Goal: Task Accomplishment & Management: Manage account settings

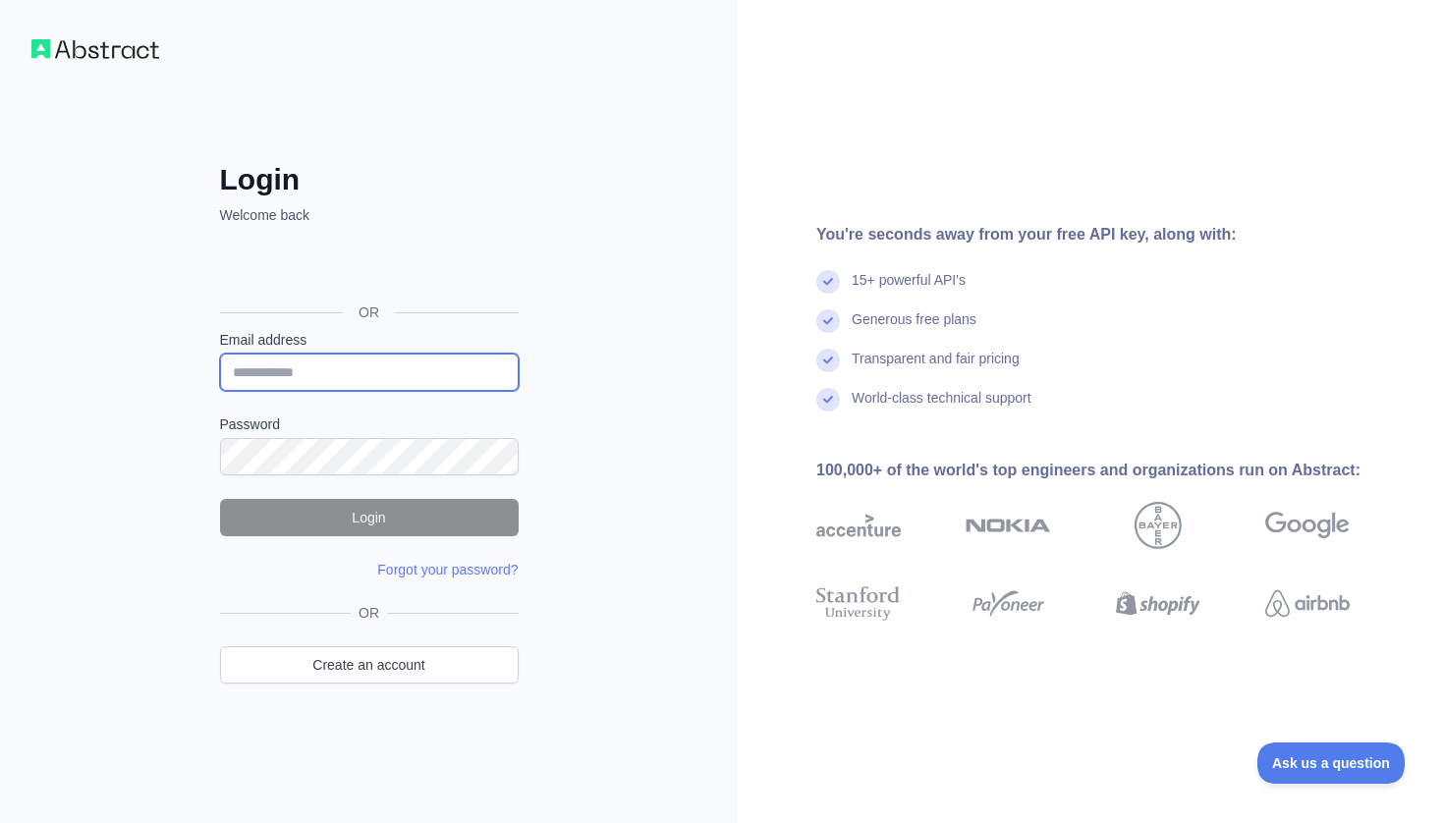
type input "**********"
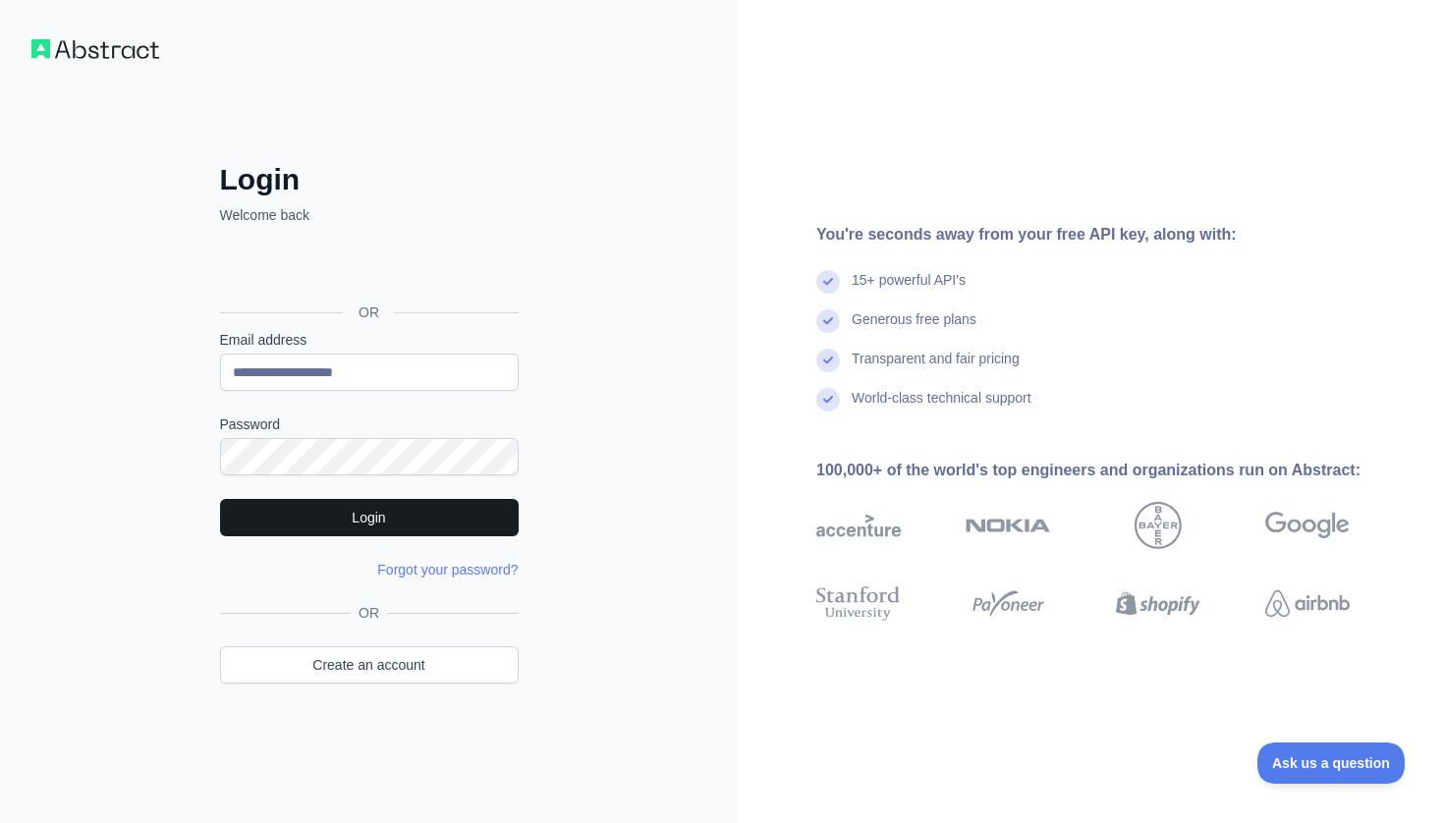
click at [490, 505] on button "Login" at bounding box center [369, 517] width 299 height 37
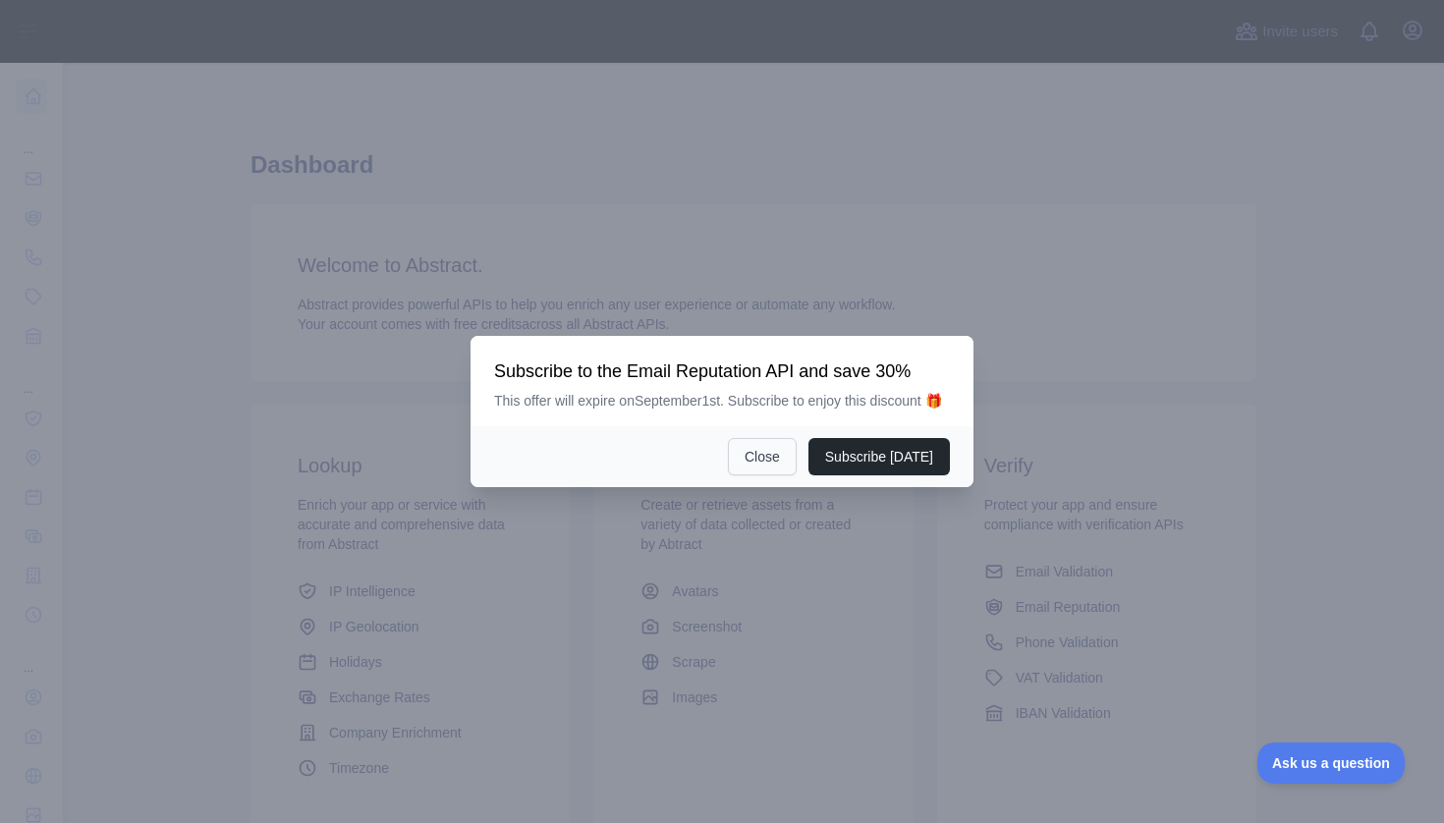
click at [766, 475] on button "Close" at bounding box center [762, 456] width 69 height 37
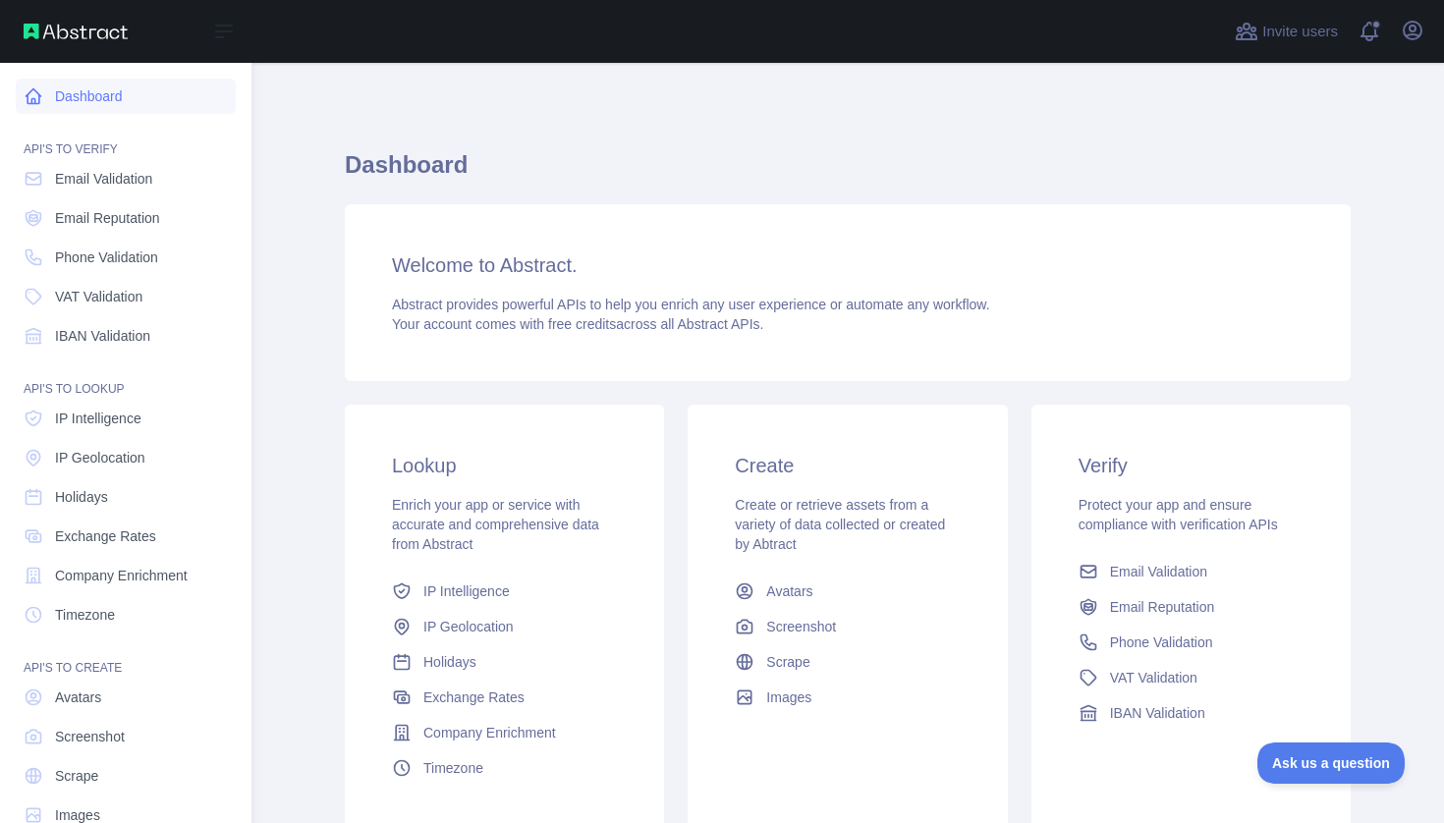
click at [70, 108] on link "Dashboard" at bounding box center [126, 96] width 220 height 35
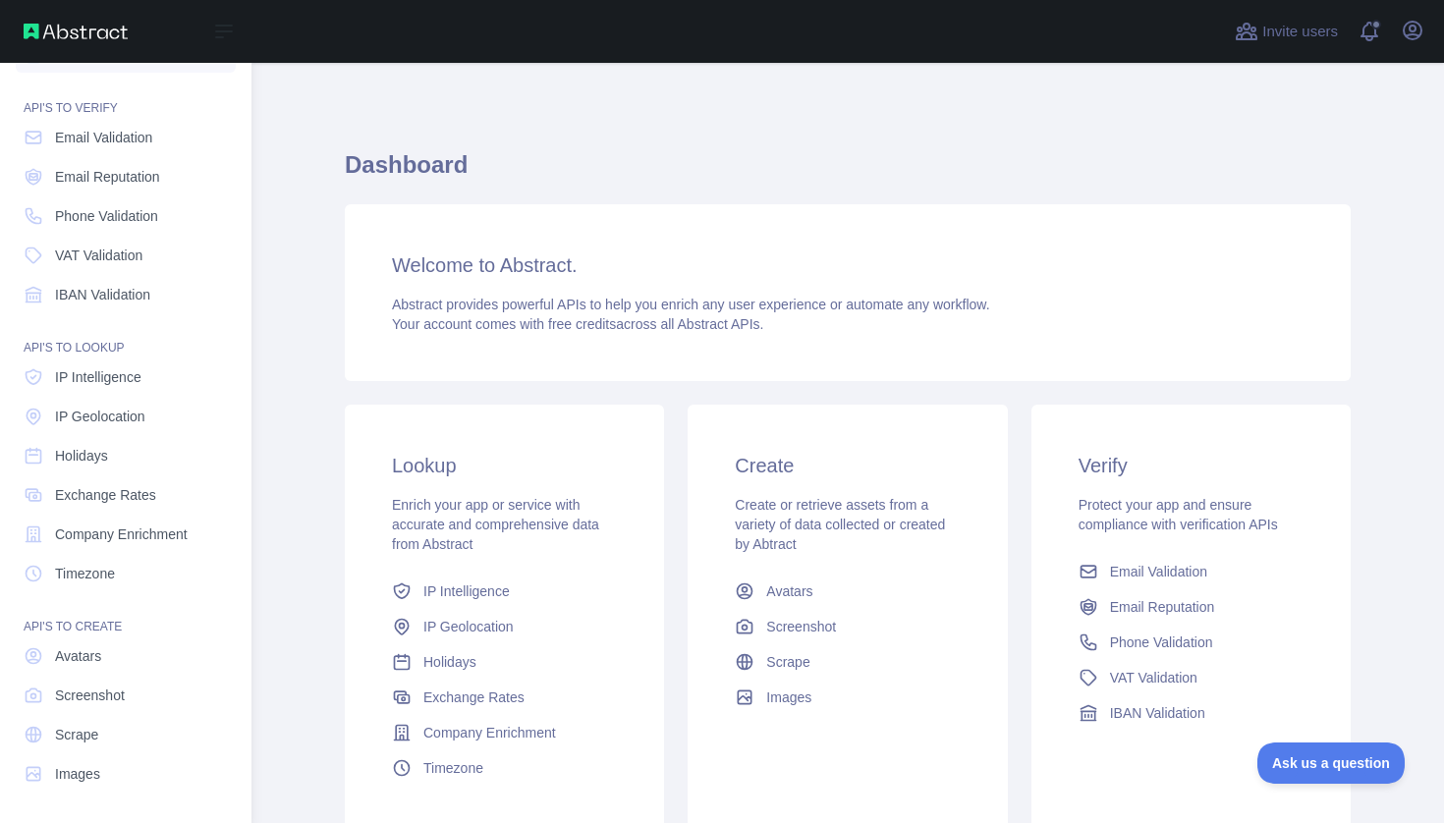
scroll to position [41, 0]
click at [157, 531] on span "Company Enrichment" at bounding box center [121, 535] width 133 height 20
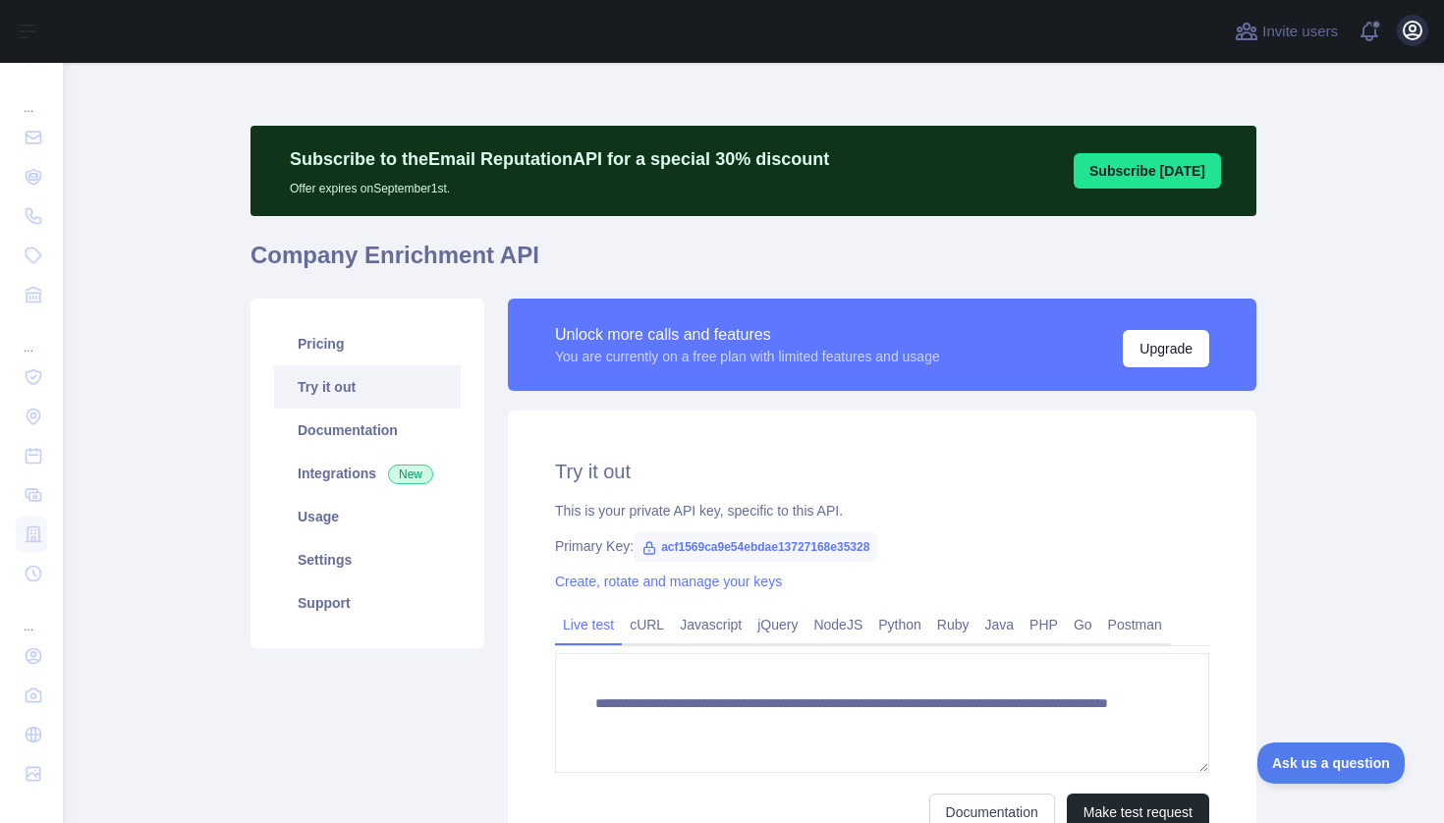
click at [1417, 23] on icon "button" at bounding box center [1413, 31] width 18 height 18
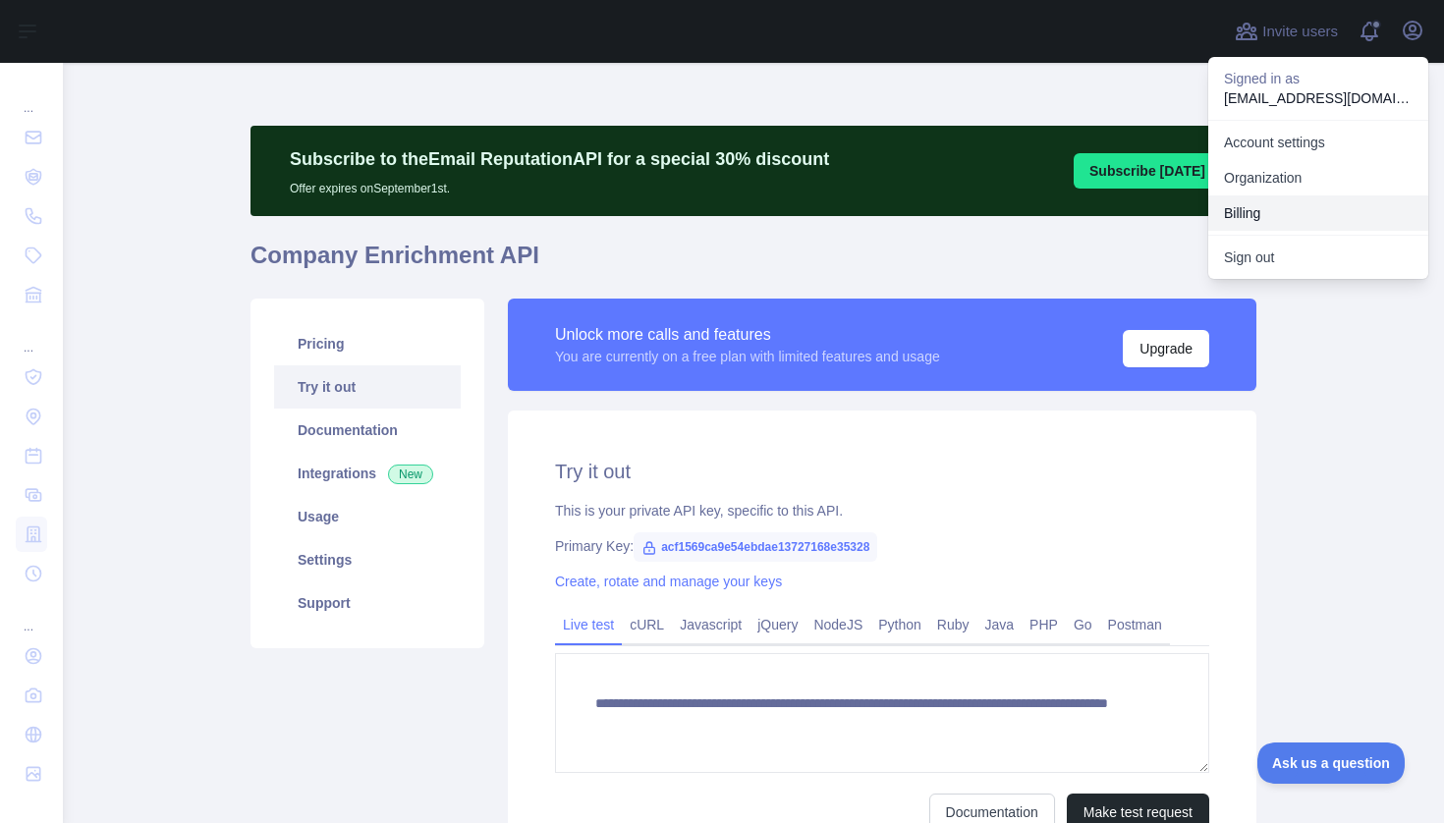
click at [1297, 197] on button "Billing" at bounding box center [1318, 212] width 220 height 35
